Goal: Transaction & Acquisition: Book appointment/travel/reservation

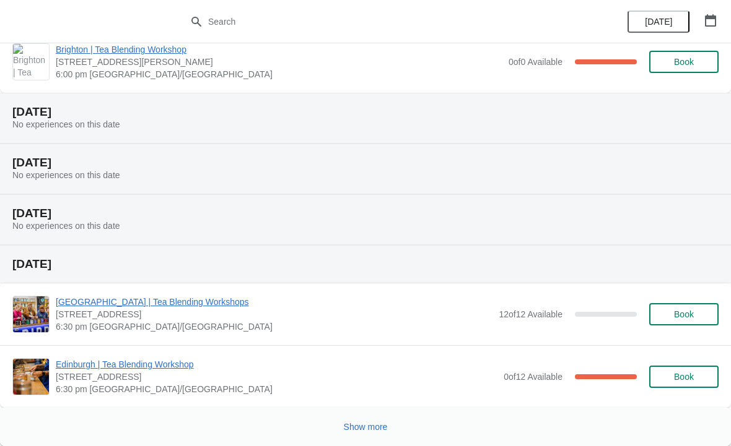
scroll to position [973, 0]
click at [362, 419] on button "Show more" at bounding box center [366, 427] width 54 height 22
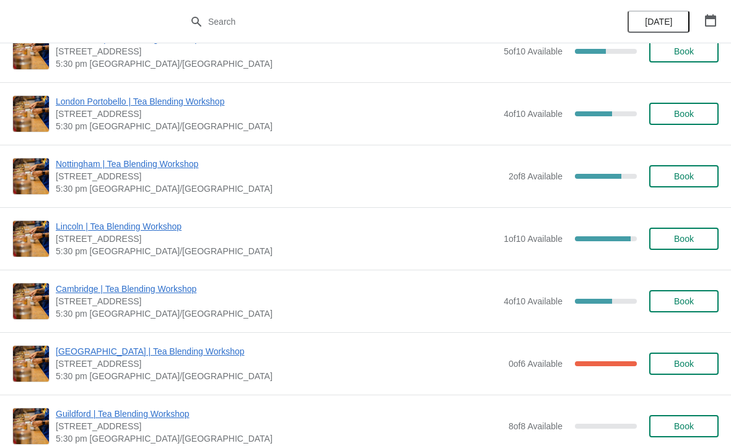
scroll to position [2182, 0]
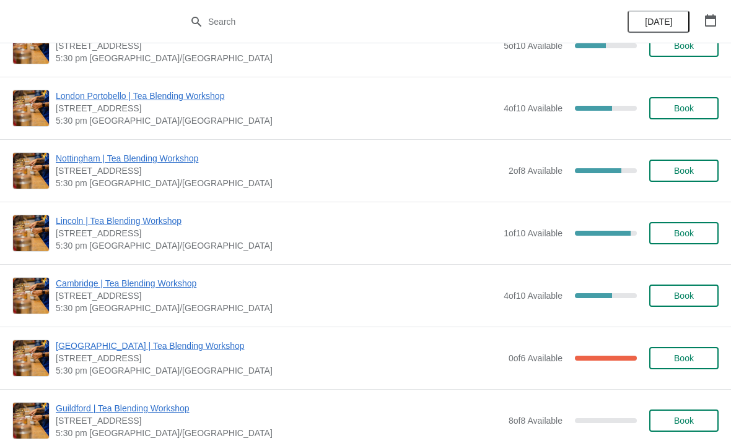
click at [242, 289] on span "Cambridge | Tea Blending Workshop" at bounding box center [277, 283] width 442 height 12
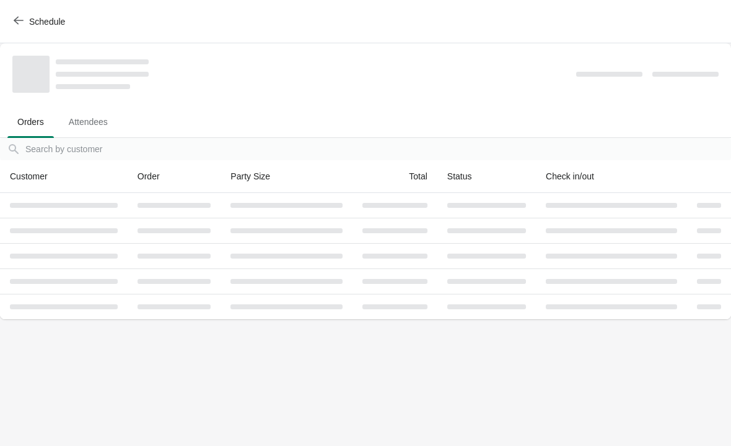
scroll to position [0, 0]
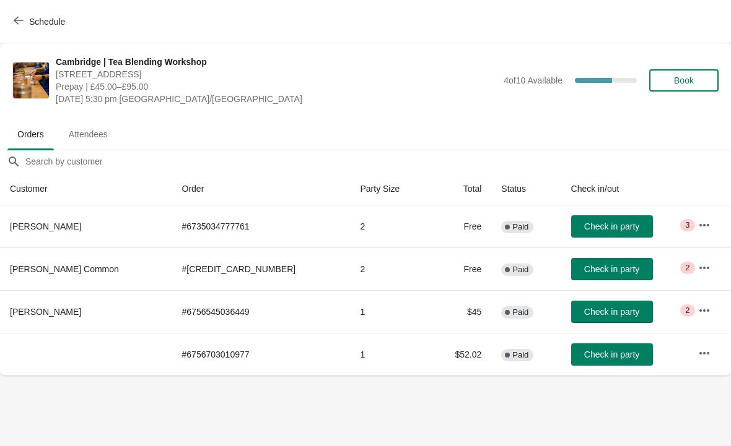
click at [676, 76] on span "Book" at bounding box center [684, 81] width 20 height 10
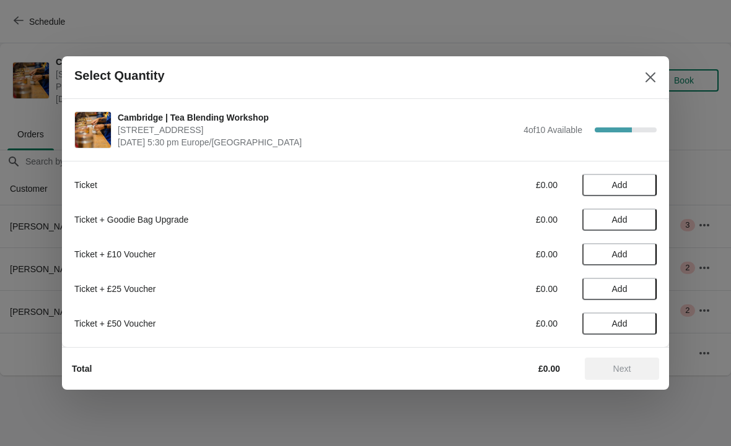
click at [616, 183] on span "Add" at bounding box center [619, 185] width 15 height 10
click at [643, 181] on icon at bounding box center [640, 185] width 13 height 13
click at [621, 368] on span "Next" at bounding box center [622, 369] width 18 height 10
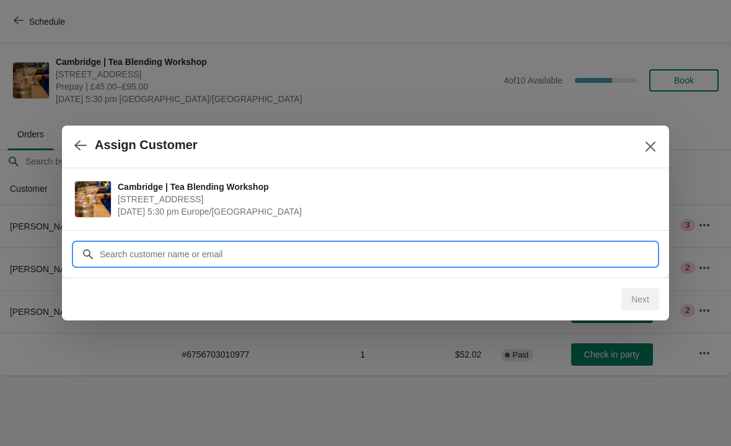
click at [272, 247] on input "Customer" at bounding box center [377, 254] width 557 height 22
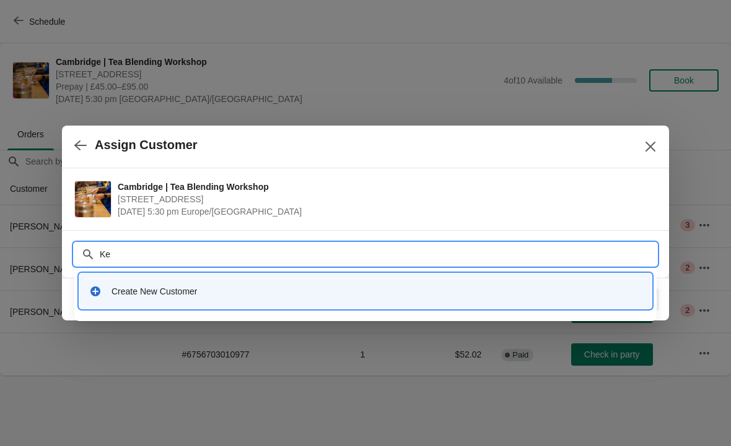
type input "K"
click at [309, 282] on div "Create New Customer" at bounding box center [365, 291] width 562 height 25
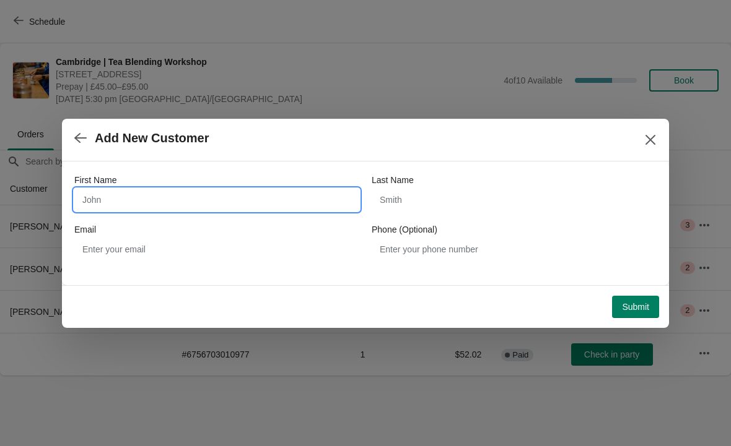
click at [244, 193] on input "First Name" at bounding box center [216, 200] width 285 height 22
type input "[PERSON_NAME]"
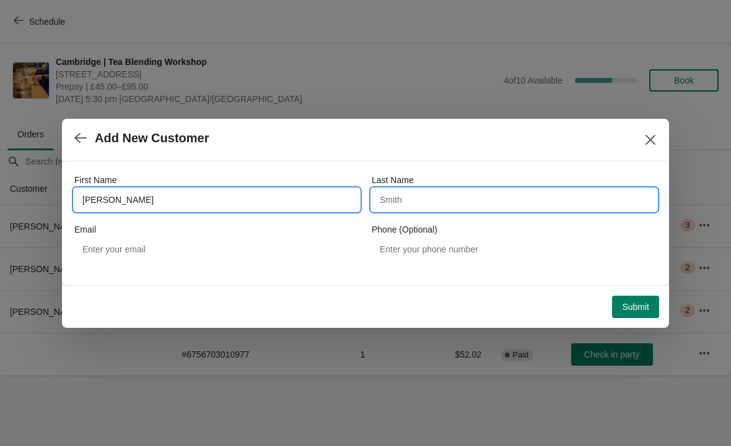
click at [425, 201] on input "Last Name" at bounding box center [514, 200] width 285 height 22
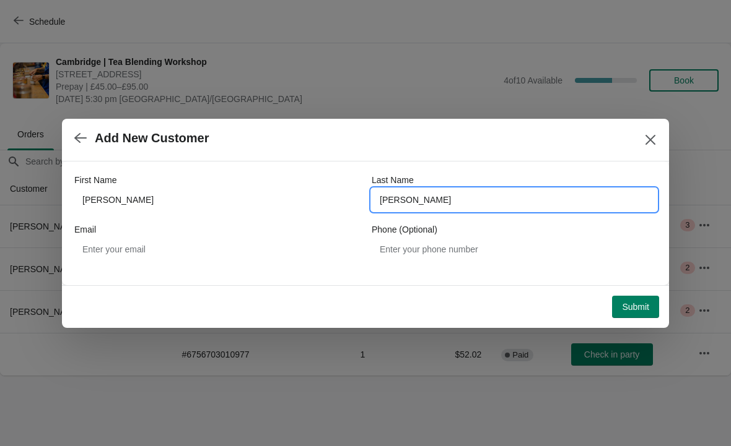
type input "[PERSON_NAME]"
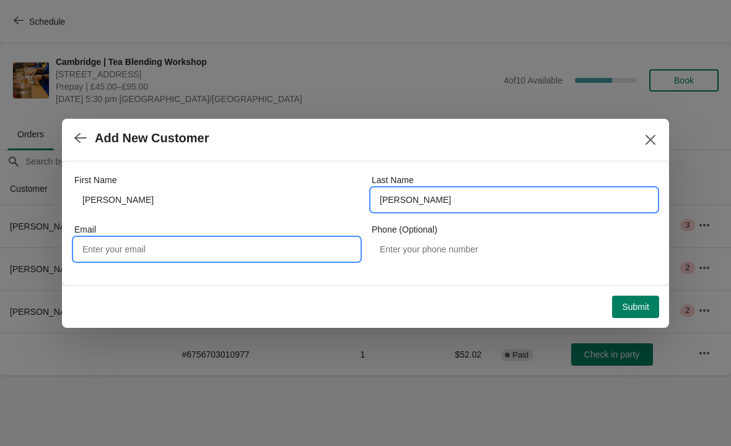
click at [217, 252] on input "Email" at bounding box center [216, 249] width 285 height 22
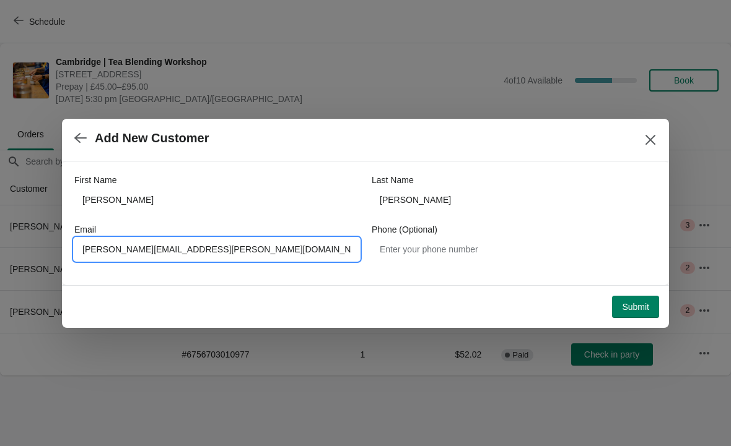
type input "[PERSON_NAME][EMAIL_ADDRESS][PERSON_NAME][DOMAIN_NAME]"
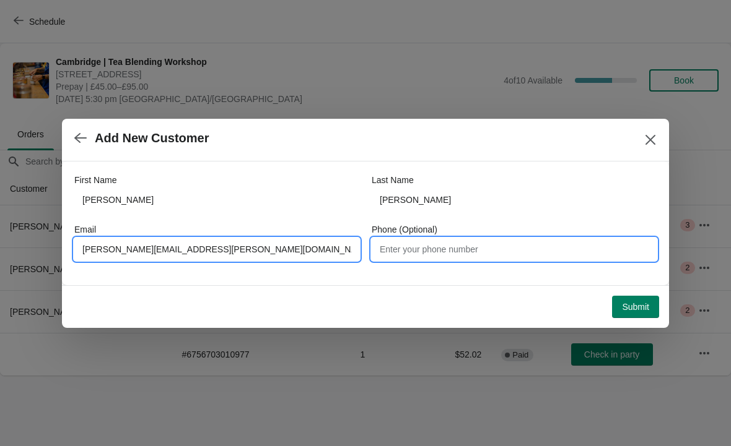
click at [438, 249] on input "Phone (Optional)" at bounding box center [514, 249] width 285 height 22
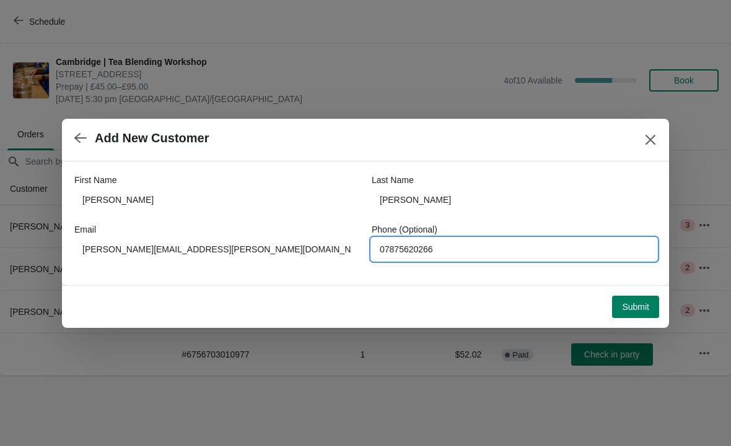
type input "07875620266"
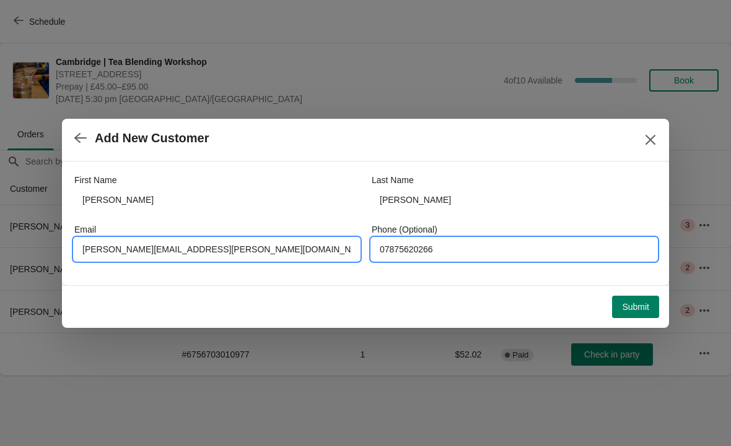
click at [90, 251] on input "[PERSON_NAME][EMAIL_ADDRESS][PERSON_NAME][DOMAIN_NAME]" at bounding box center [216, 249] width 285 height 22
click at [95, 249] on input "[PERSON_NAME][EMAIL_ADDRESS][PERSON_NAME][DOMAIN_NAME]" at bounding box center [216, 249] width 285 height 22
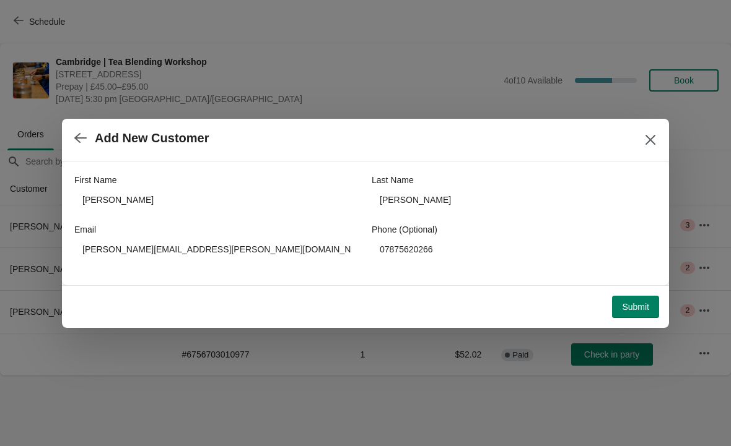
click at [636, 303] on span "Submit" at bounding box center [635, 307] width 27 height 10
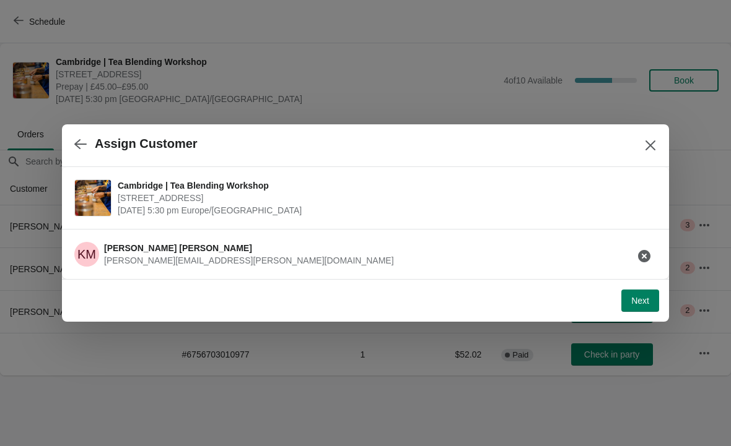
click at [642, 294] on button "Next" at bounding box center [640, 301] width 38 height 22
select select "No"
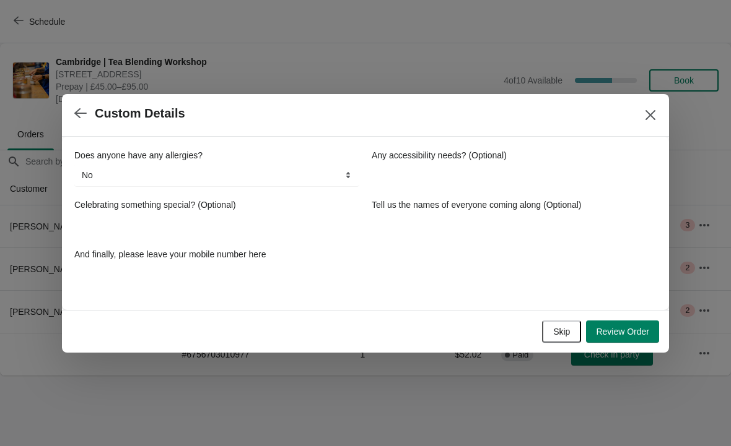
click at [316, 173] on select "No Yes, nuts Yes, wheat Yes, other" at bounding box center [216, 175] width 285 height 22
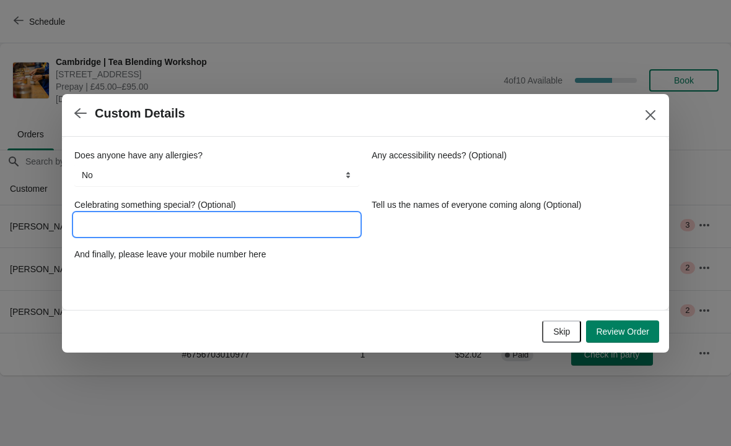
click at [255, 224] on input "Celebrating something special? (Optional)" at bounding box center [216, 225] width 285 height 22
type input "Birthday"
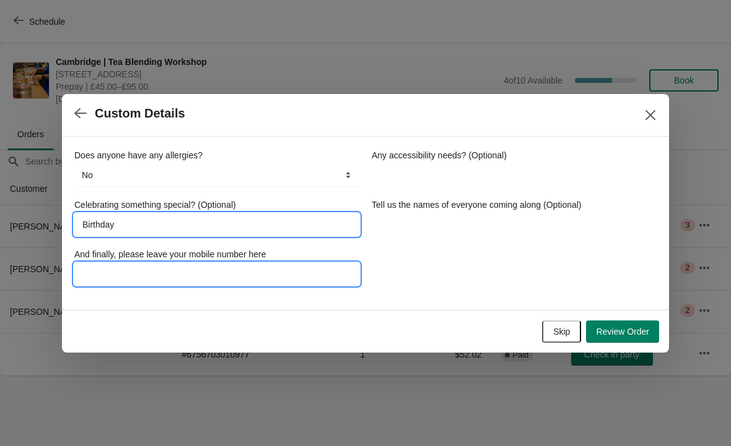
click at [291, 269] on input "And finally, please leave your mobile number here" at bounding box center [216, 274] width 285 height 22
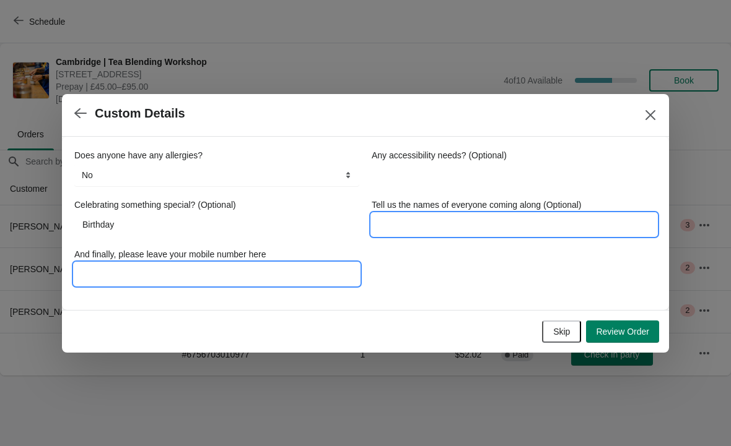
click at [495, 222] on input "Tell us the names of everyone coming along (Optional)" at bounding box center [514, 225] width 285 height 22
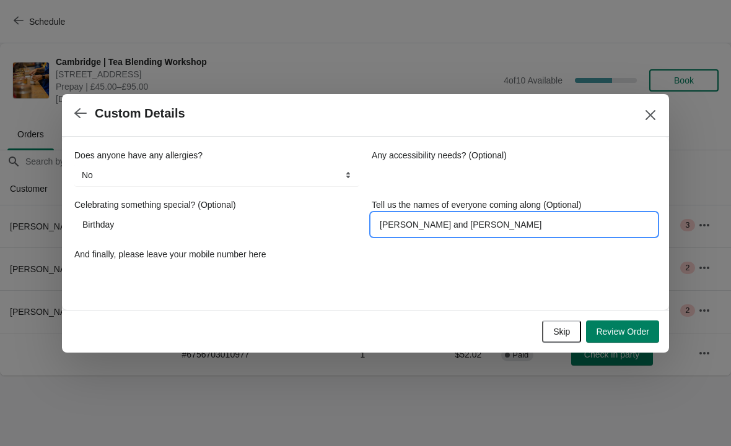
type input "[PERSON_NAME] and [PERSON_NAME]"
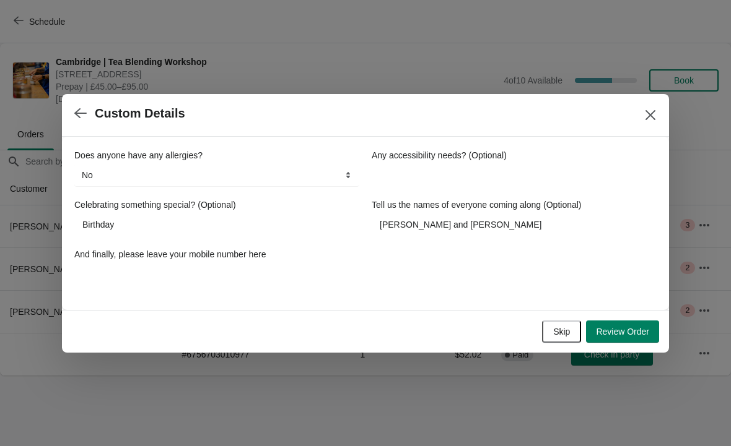
click at [624, 327] on span "Review Order" at bounding box center [622, 332] width 53 height 10
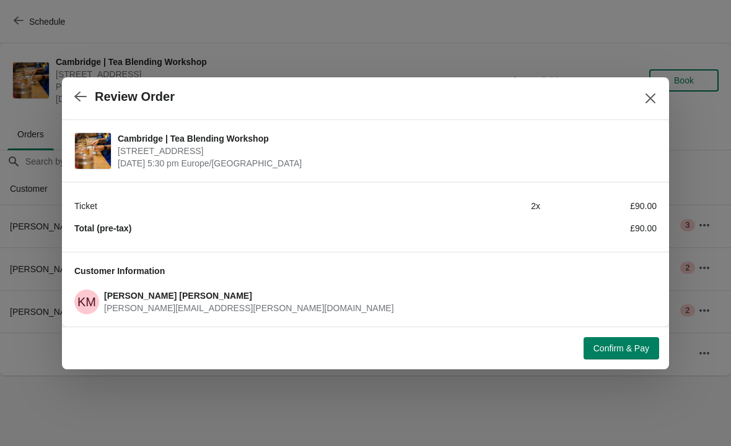
click at [615, 346] on span "Confirm & Pay" at bounding box center [621, 349] width 56 height 10
